Goal: Transaction & Acquisition: Purchase product/service

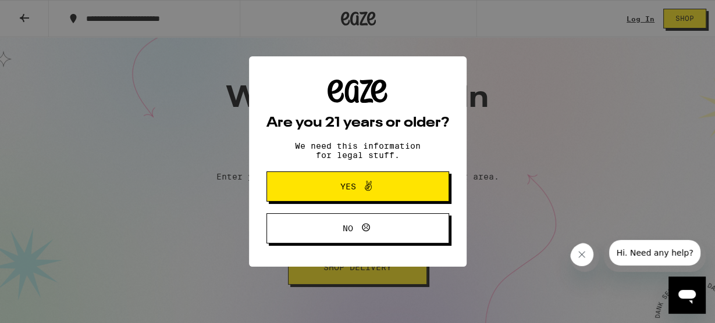
click at [312, 175] on button "Yes" at bounding box center [357, 187] width 183 height 30
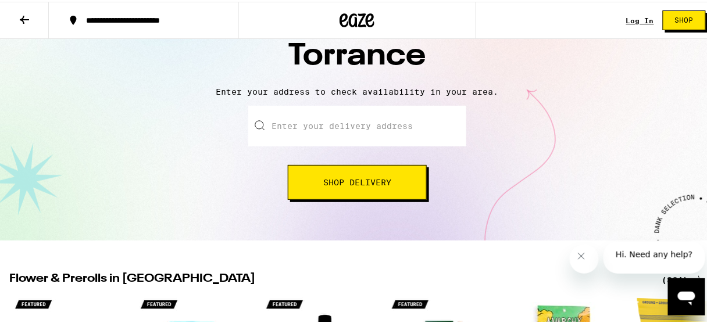
scroll to position [93, 0]
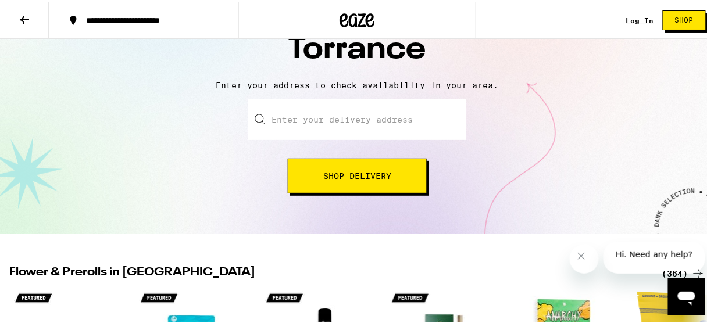
click at [332, 119] on input "Enter your delivery address" at bounding box center [357, 118] width 218 height 41
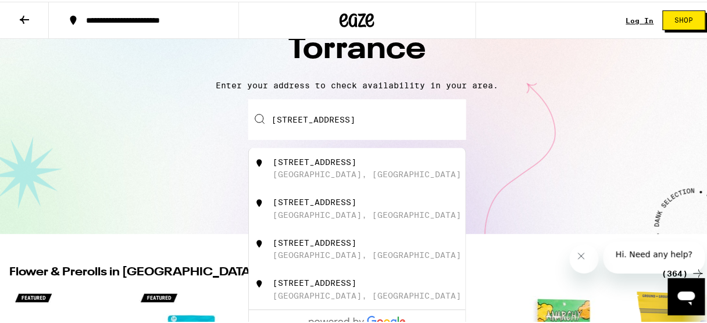
click at [342, 165] on div "[STREET_ADDRESS]" at bounding box center [315, 160] width 84 height 9
type input "[STREET_ADDRESS]"
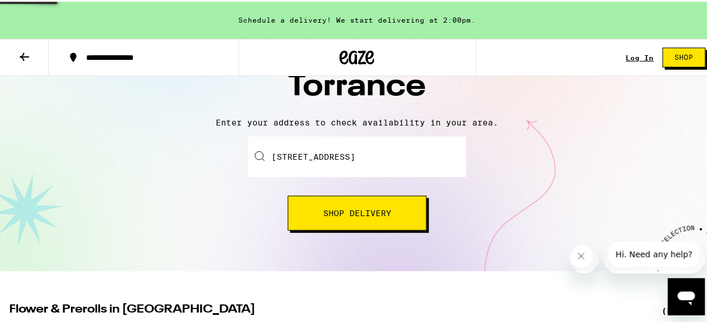
scroll to position [130, 0]
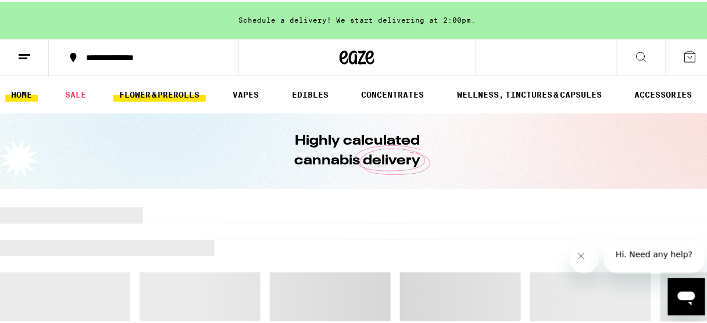
click at [182, 99] on link "FLOWER & PREROLLS" at bounding box center [159, 93] width 92 height 14
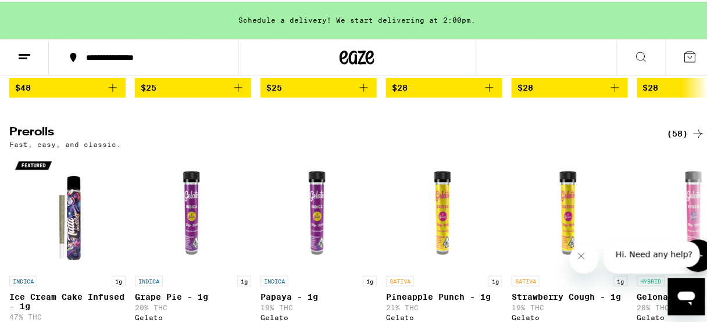
scroll to position [605, 0]
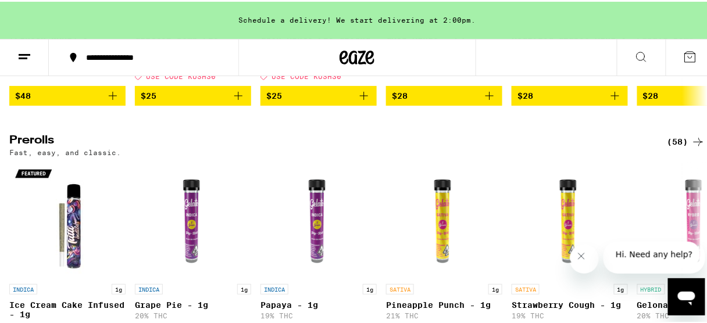
click at [669, 147] on div "(58)" at bounding box center [687, 140] width 38 height 14
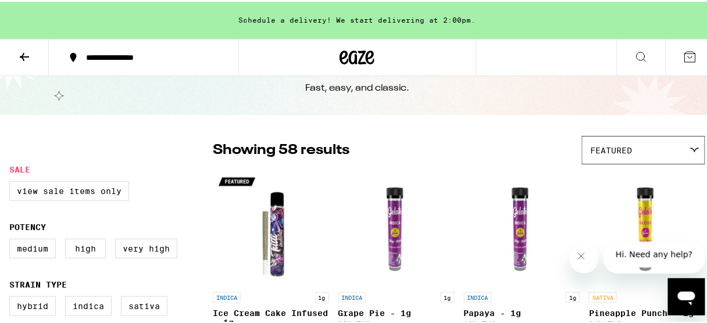
scroll to position [93, 0]
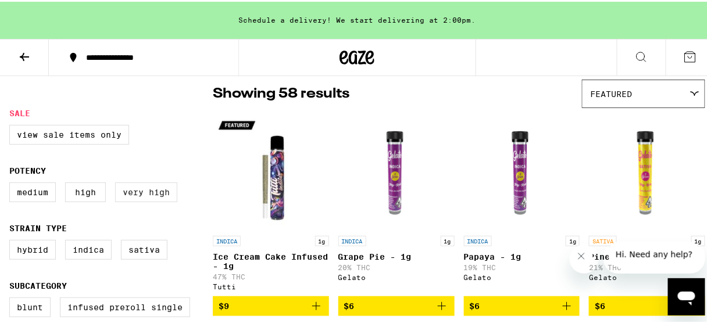
click at [145, 193] on label "Very High" at bounding box center [146, 191] width 62 height 20
click at [12, 183] on input "Very High" at bounding box center [12, 183] width 1 height 1
checkbox input "true"
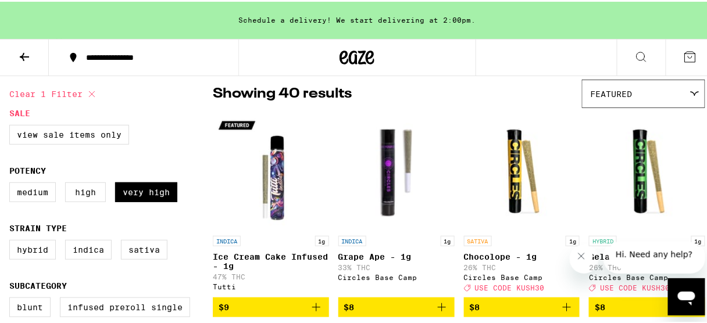
scroll to position [186, 0]
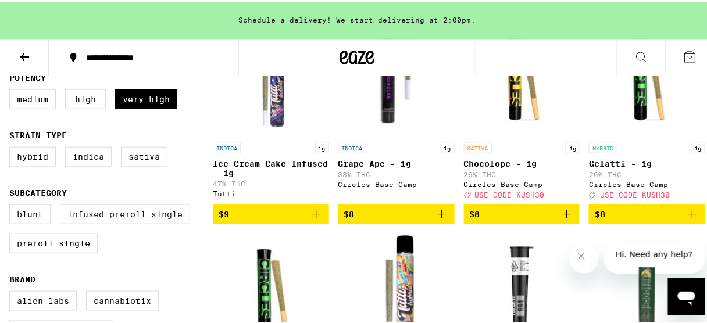
click at [115, 218] on label "Infused Preroll Single" at bounding box center [125, 213] width 130 height 20
click at [12, 205] on input "Infused Preroll Single" at bounding box center [12, 205] width 1 height 1
checkbox input "true"
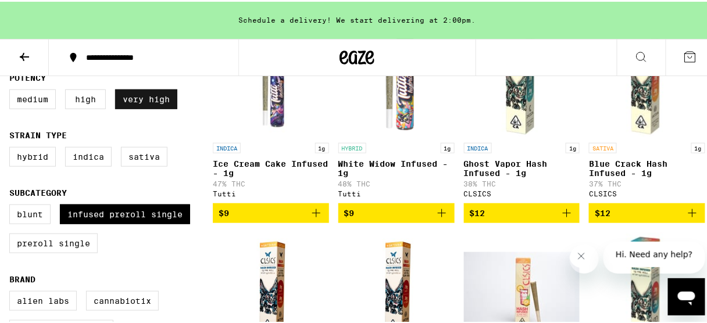
click at [134, 108] on label "Very High" at bounding box center [146, 98] width 62 height 20
click at [12, 90] on input "Very High" at bounding box center [12, 90] width 1 height 1
checkbox input "false"
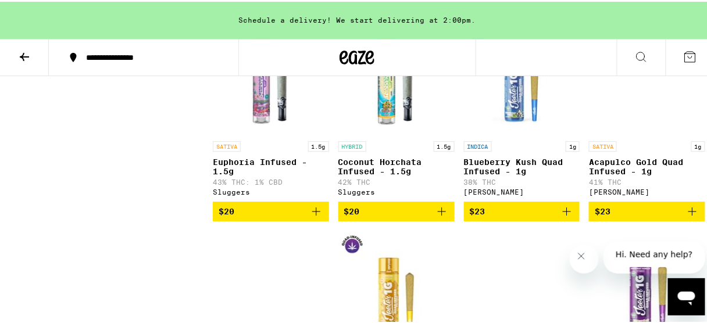
scroll to position [837, 0]
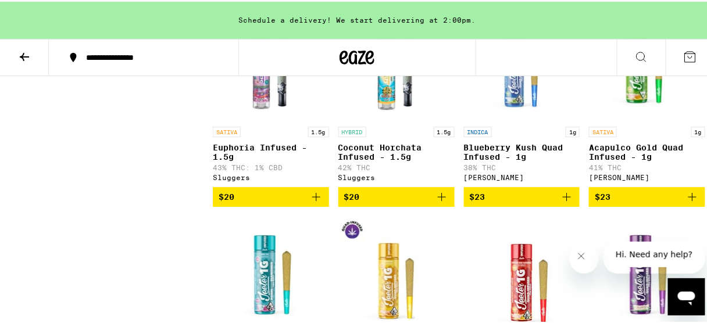
click at [560, 202] on icon "Add to bag" at bounding box center [567, 195] width 14 height 14
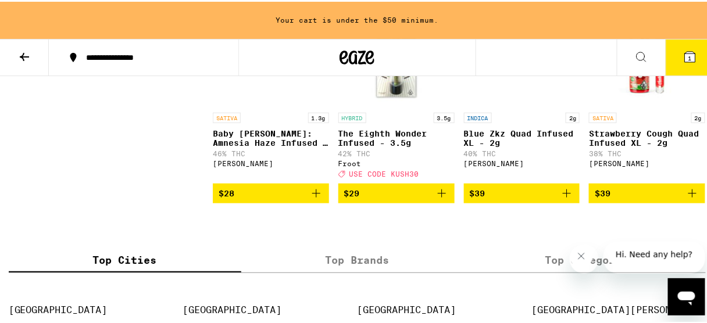
scroll to position [1349, 0]
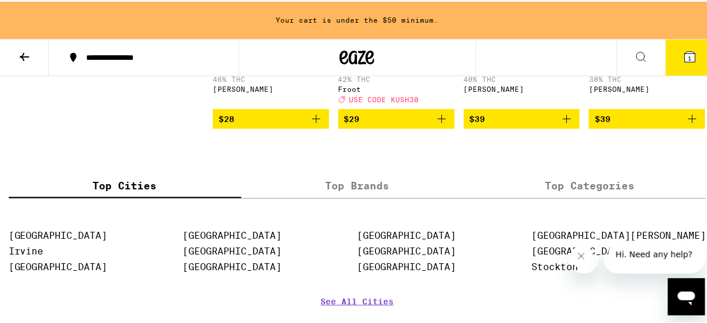
click at [262, 124] on span "$28" at bounding box center [271, 118] width 105 height 14
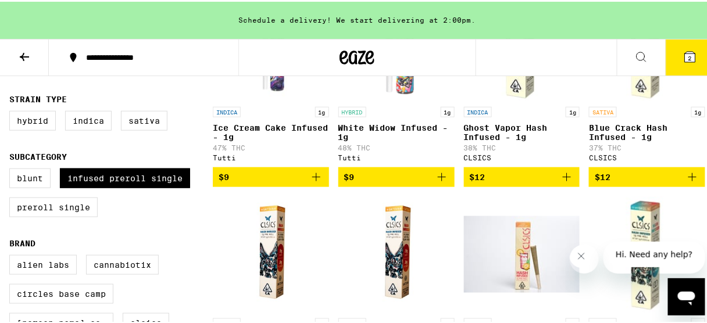
scroll to position [279, 0]
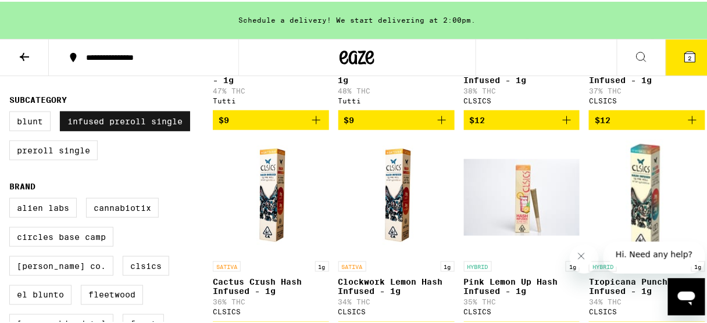
click at [137, 130] on label "Infused Preroll Single" at bounding box center [125, 120] width 130 height 20
click at [12, 112] on input "Infused Preroll Single" at bounding box center [12, 112] width 1 height 1
checkbox input "false"
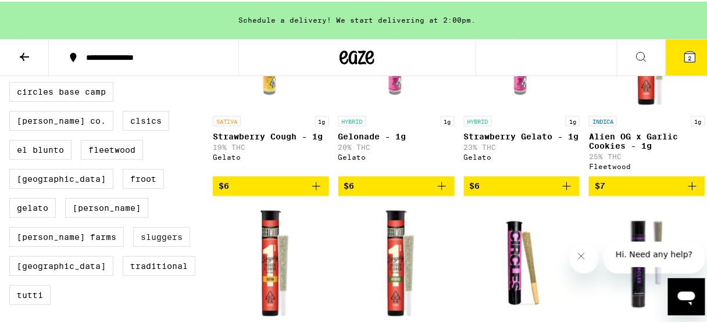
scroll to position [419, 0]
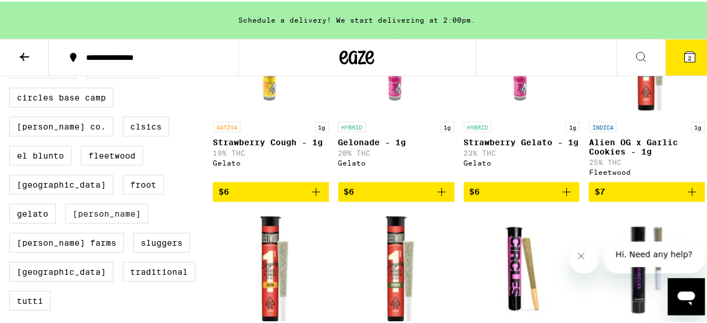
click at [65, 222] on label "[PERSON_NAME]" at bounding box center [106, 212] width 83 height 20
click at [12, 59] on input "[PERSON_NAME]" at bounding box center [12, 59] width 1 height 1
checkbox input "true"
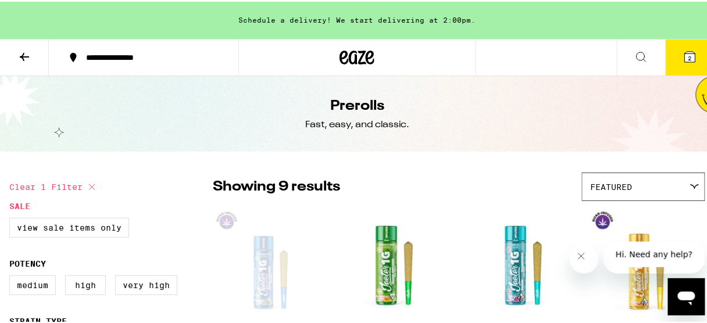
click at [28, 51] on icon at bounding box center [24, 55] width 14 height 14
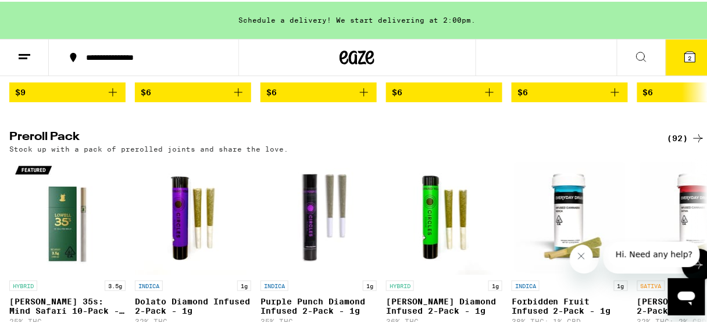
scroll to position [884, 0]
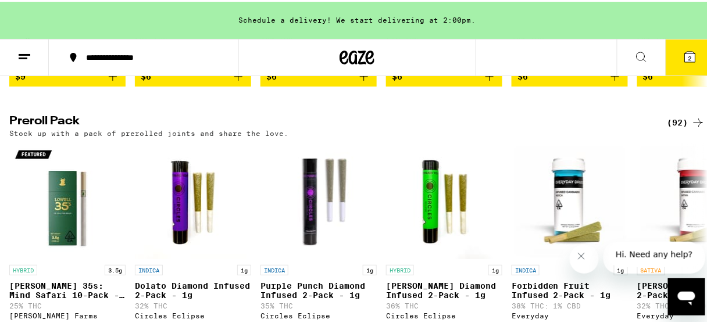
click at [34, 128] on h2 "Preroll Pack" at bounding box center [328, 121] width 639 height 14
click at [668, 128] on div "(92)" at bounding box center [687, 121] width 38 height 14
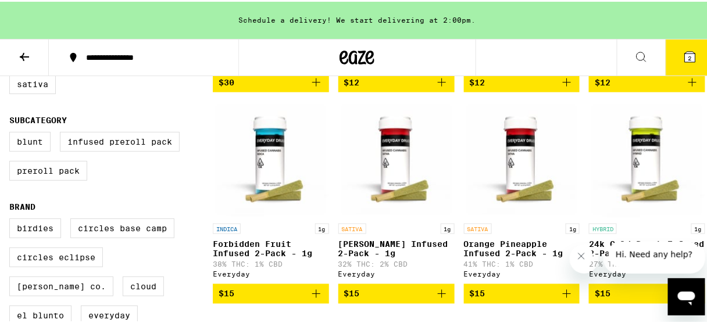
scroll to position [326, 0]
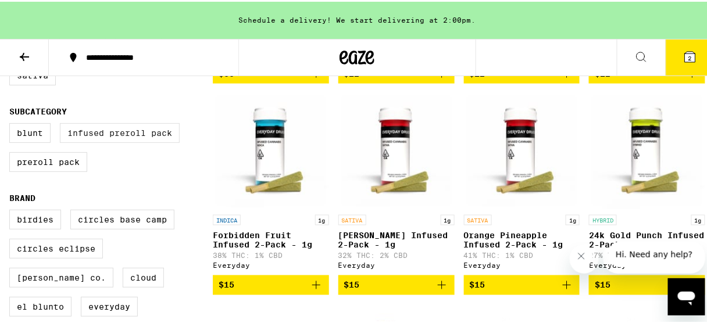
click at [122, 141] on label "Infused Preroll Pack" at bounding box center [120, 132] width 120 height 20
click at [12, 124] on input "Infused Preroll Pack" at bounding box center [12, 123] width 1 height 1
checkbox input "true"
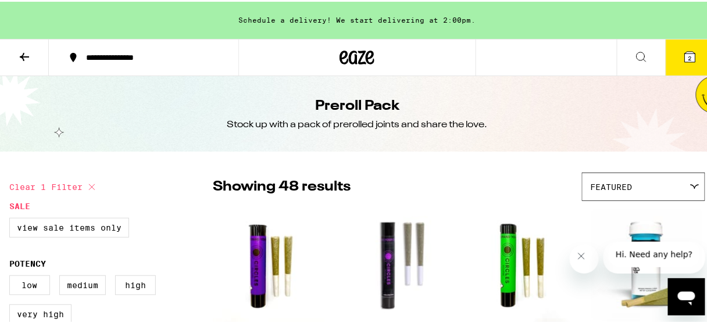
click at [665, 176] on div "Featured" at bounding box center [644, 185] width 122 height 27
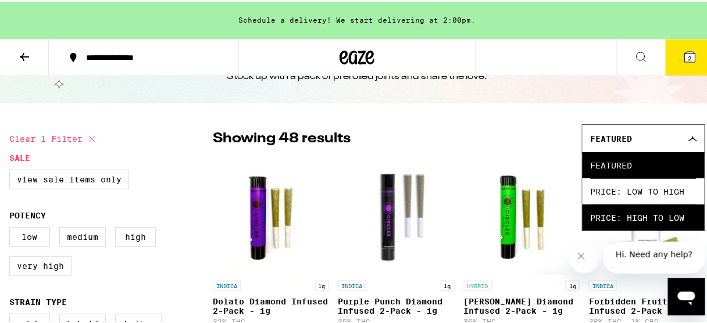
scroll to position [93, 0]
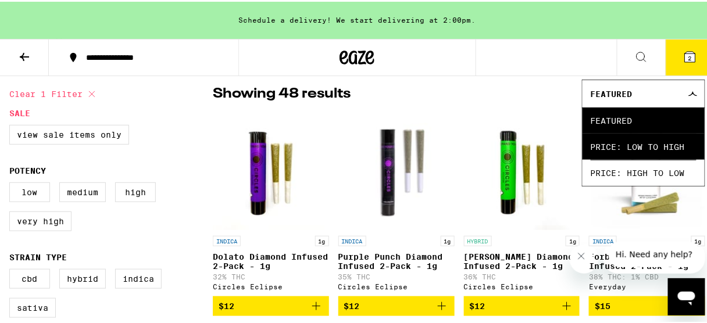
click at [594, 138] on span "Price: Low to High" at bounding box center [644, 145] width 106 height 26
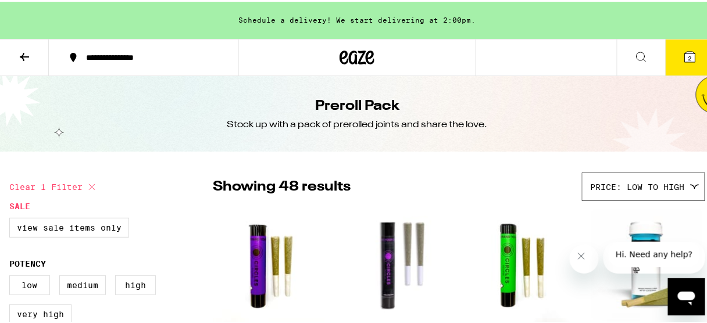
click at [33, 63] on button at bounding box center [24, 56] width 49 height 37
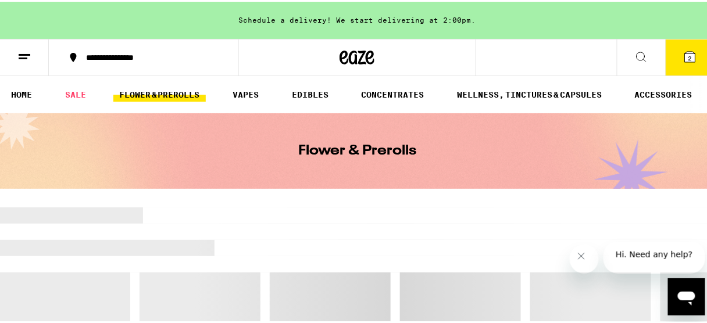
click at [30, 58] on icon at bounding box center [24, 55] width 14 height 14
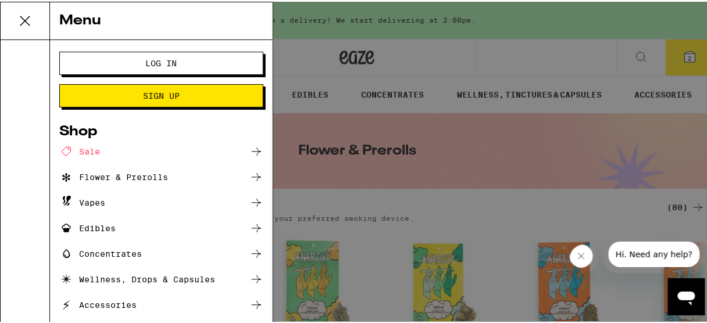
click at [105, 148] on div "Sale" at bounding box center [161, 150] width 204 height 14
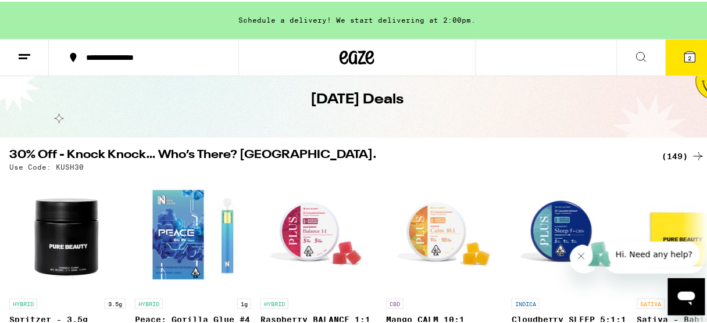
scroll to position [47, 0]
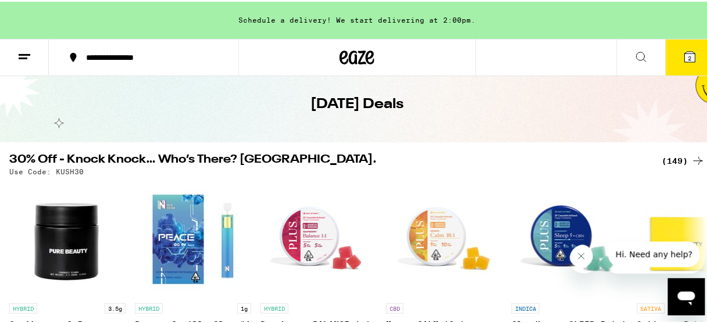
click at [675, 169] on div "Use Code: KUSH30" at bounding box center [357, 170] width 696 height 8
click at [670, 160] on div "(149)" at bounding box center [683, 159] width 43 height 14
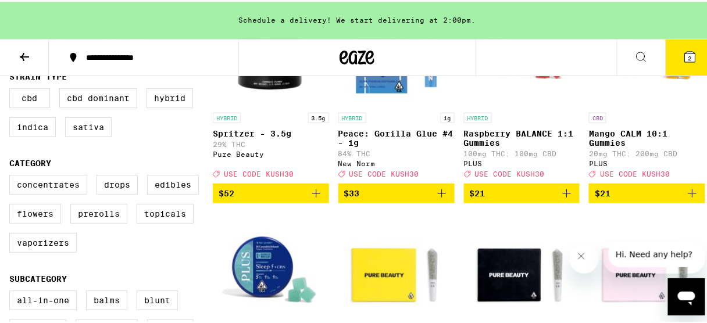
scroll to position [233, 0]
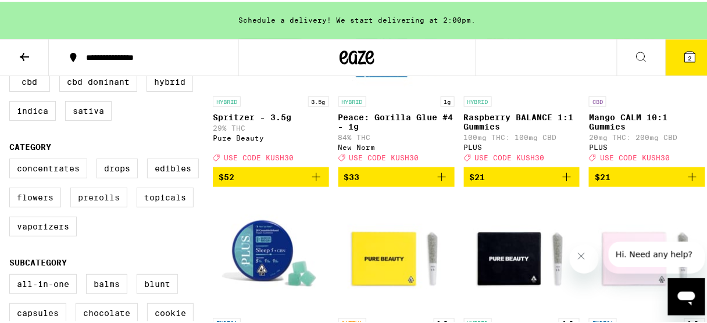
click at [90, 206] on label "Prerolls" at bounding box center [98, 196] width 57 height 20
click at [12, 159] on input "Prerolls" at bounding box center [12, 159] width 1 height 1
checkbox input "true"
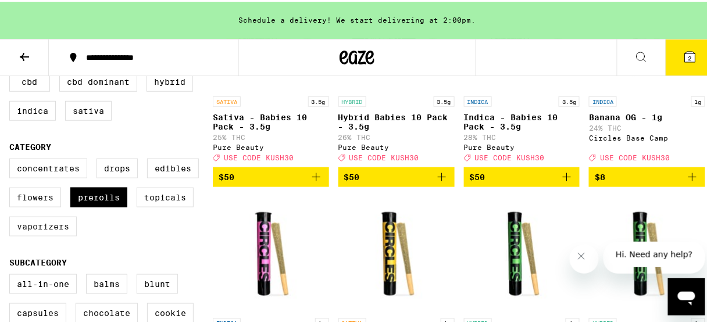
click at [52, 235] on label "Vaporizers" at bounding box center [42, 225] width 67 height 20
click at [12, 159] on input "Vaporizers" at bounding box center [12, 159] width 1 height 1
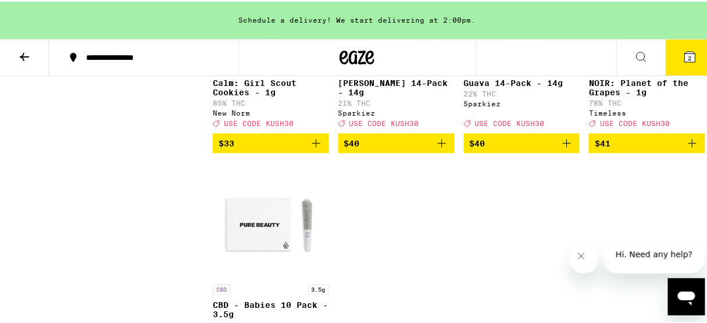
scroll to position [1256, 0]
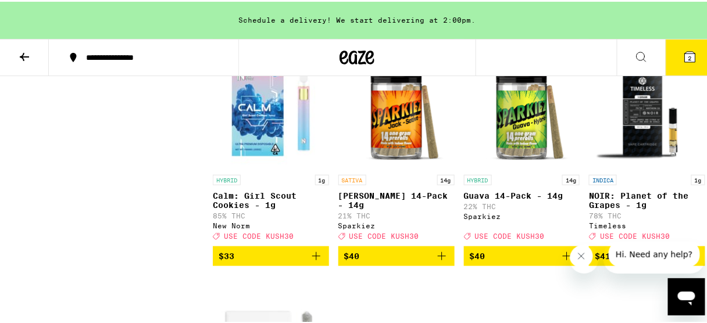
checkbox input "false"
